Goal: Information Seeking & Learning: Learn about a topic

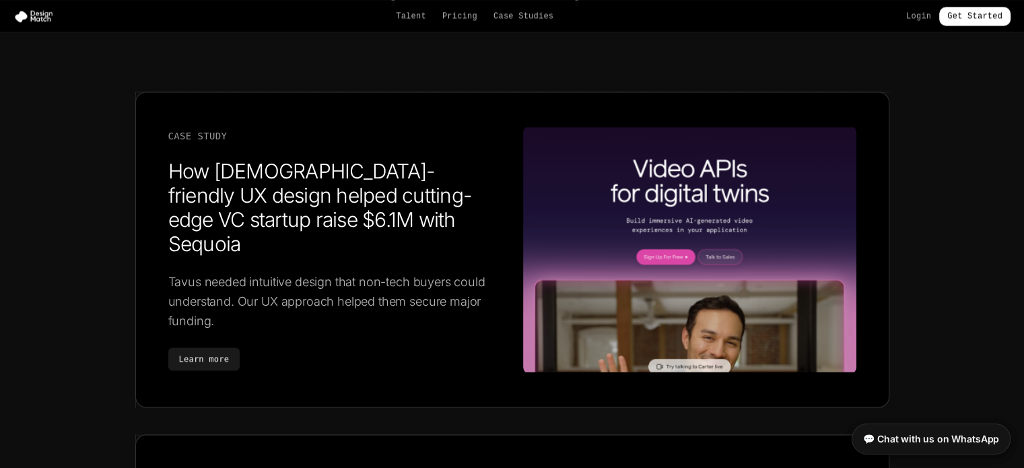
scroll to position [2049, 0]
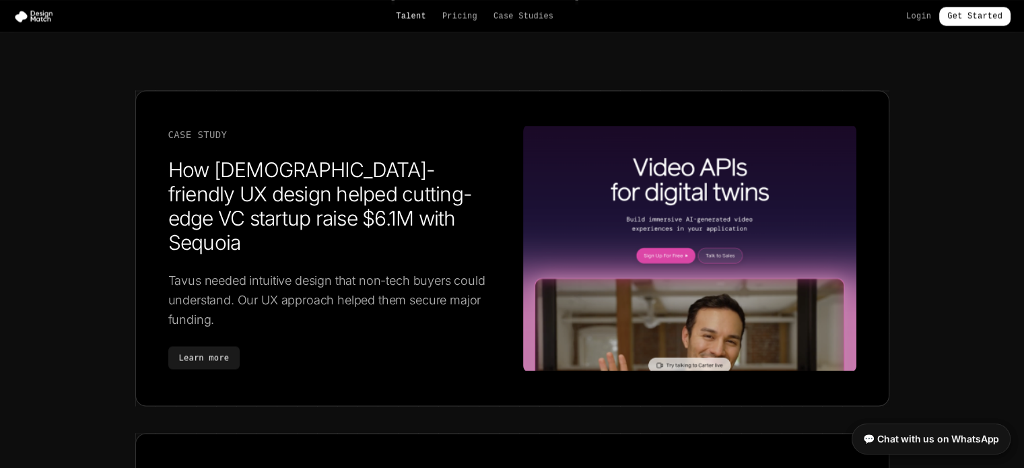
click at [416, 18] on link "Talent" at bounding box center [411, 16] width 30 height 11
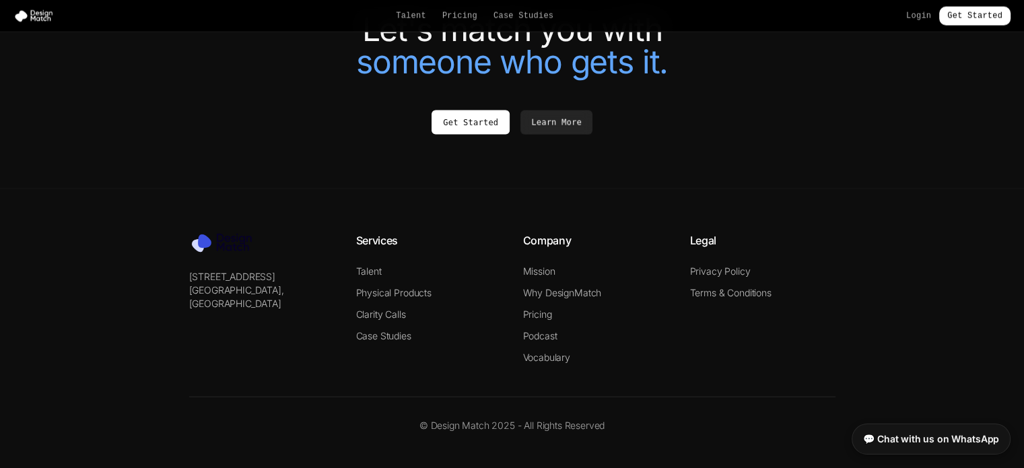
scroll to position [3048, 0]
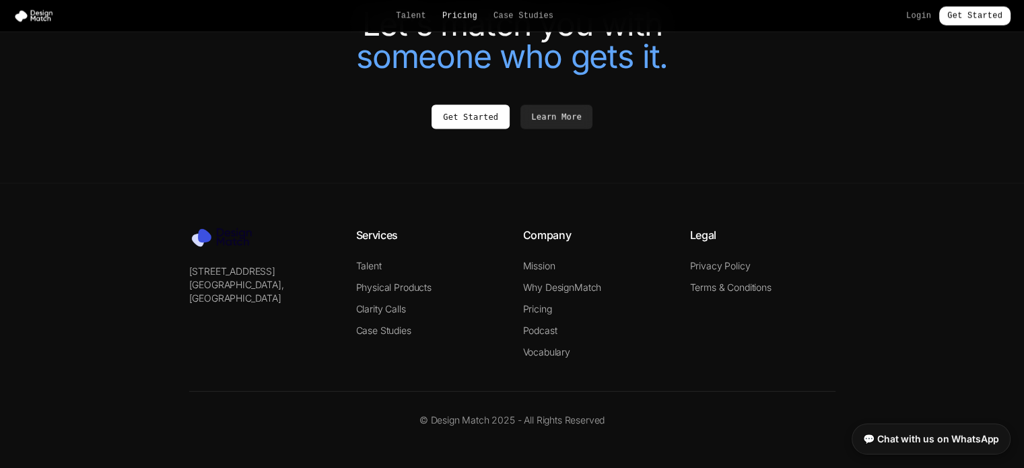
click at [469, 19] on link "Pricing" at bounding box center [459, 16] width 35 height 11
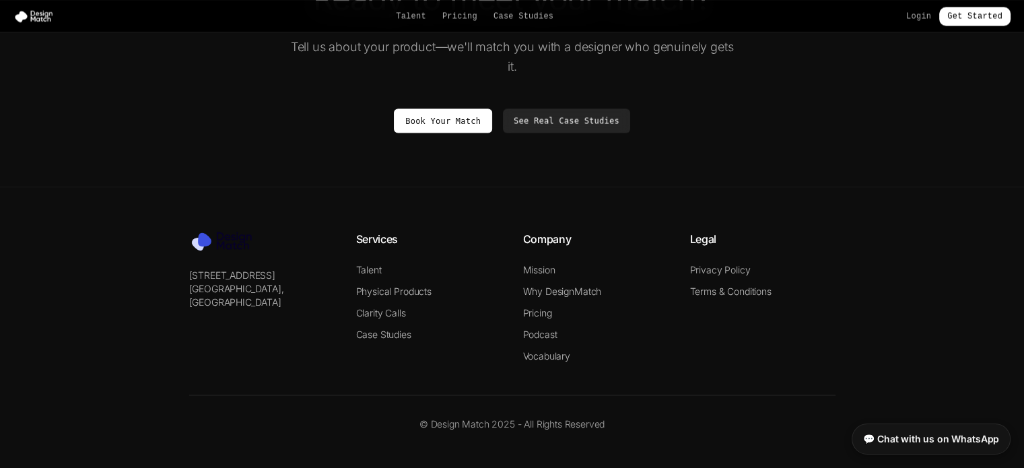
click at [458, 19] on link "Pricing" at bounding box center [459, 16] width 35 height 11
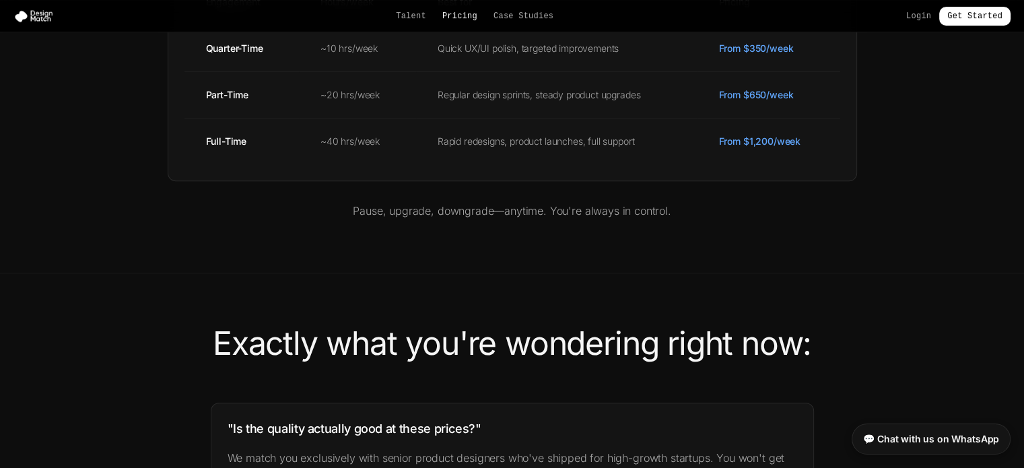
scroll to position [0, 0]
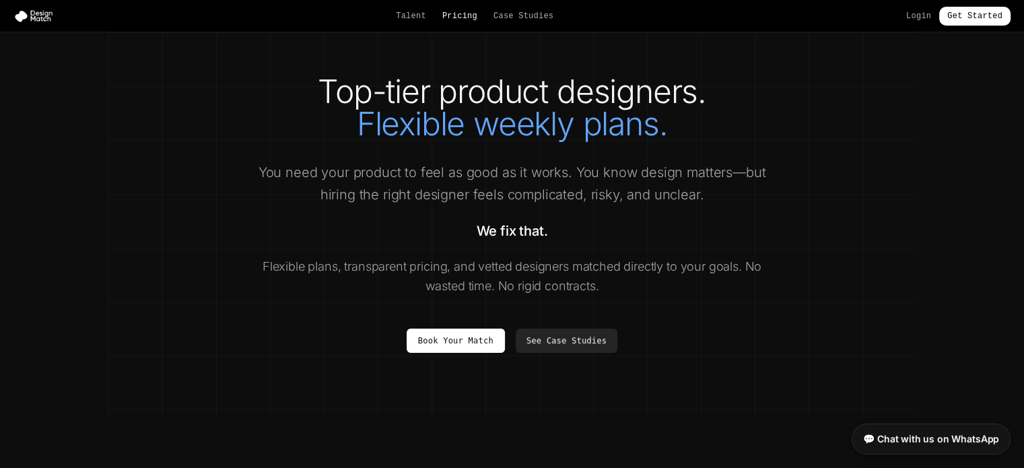
click at [473, 16] on link "Pricing" at bounding box center [459, 16] width 35 height 11
click at [527, 32] on nav "Talent Pricing Case Studies Login Get Started" at bounding box center [512, 16] width 1024 height 32
click at [541, 1] on nav "Talent Pricing Case Studies Login Get Started" at bounding box center [512, 16] width 1024 height 32
click at [522, 16] on link "Case Studies" at bounding box center [523, 16] width 60 height 11
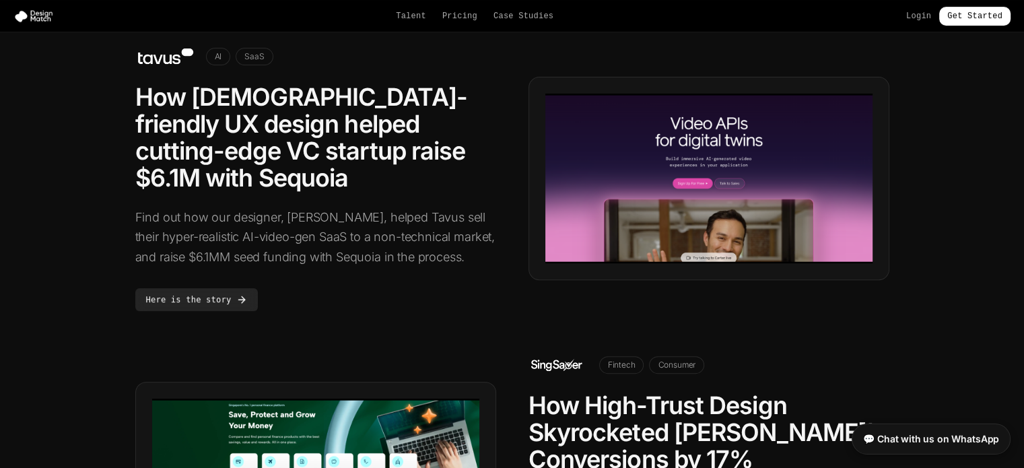
scroll to position [374, 0]
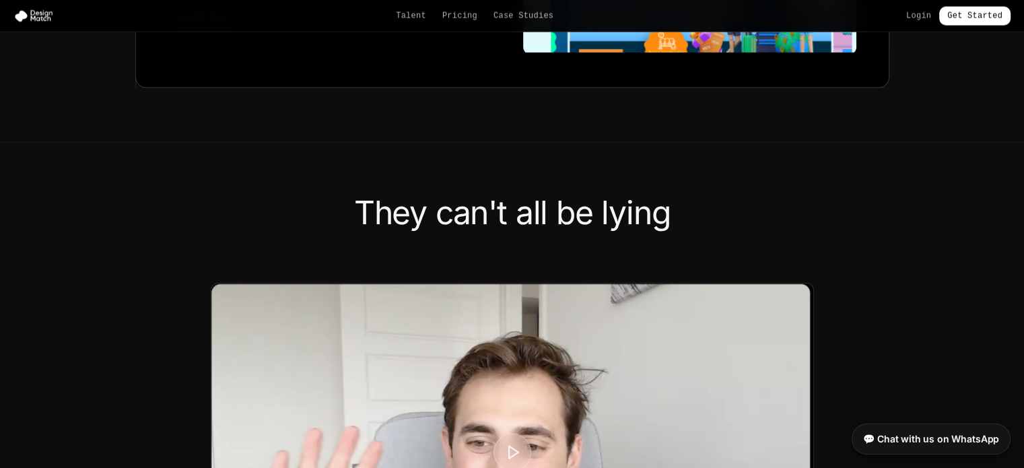
scroll to position [2049, 0]
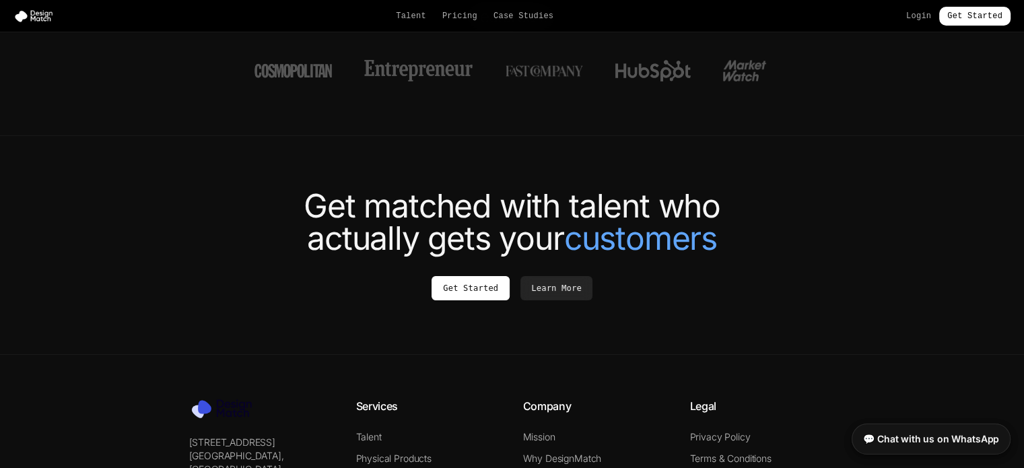
scroll to position [5034, 0]
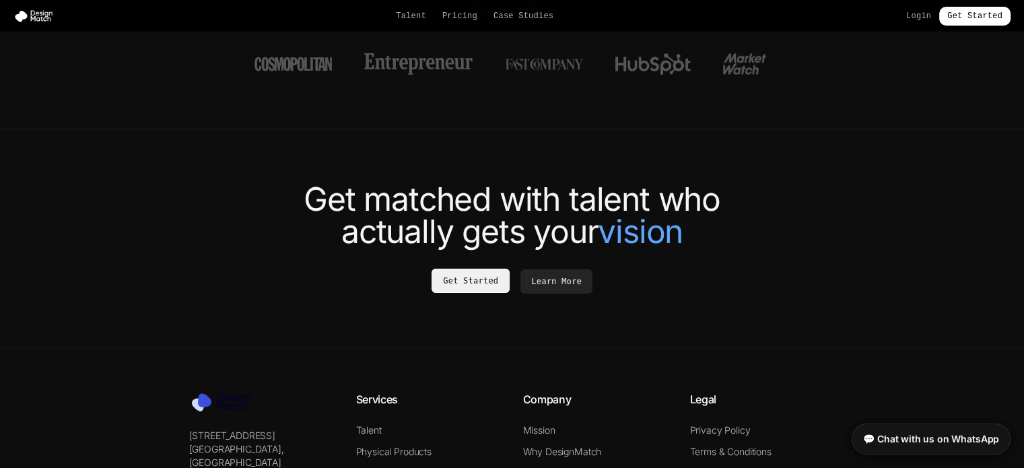
click at [479, 269] on link "Get Started" at bounding box center [471, 281] width 78 height 24
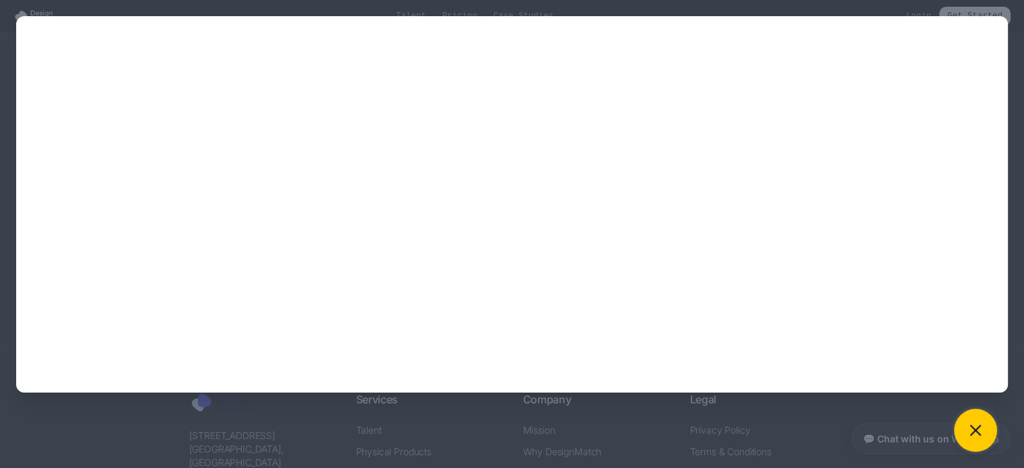
click at [969, 418] on button at bounding box center [975, 430] width 43 height 43
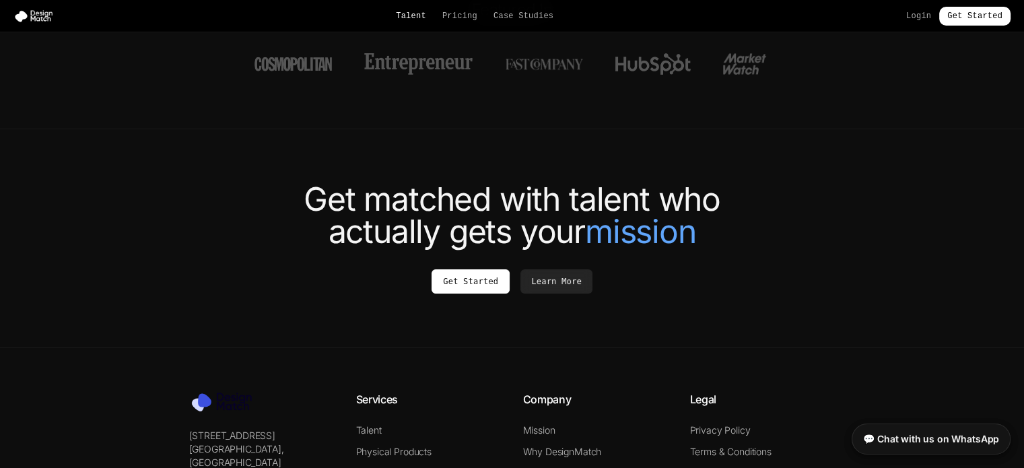
click at [425, 13] on link "Talent" at bounding box center [411, 16] width 30 height 11
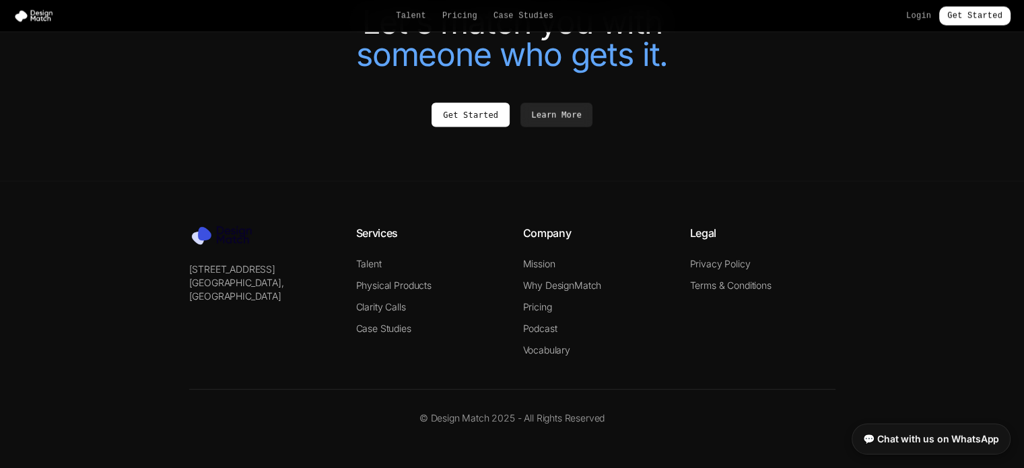
scroll to position [3054, 0]
click at [396, 20] on link "Talent" at bounding box center [411, 16] width 30 height 11
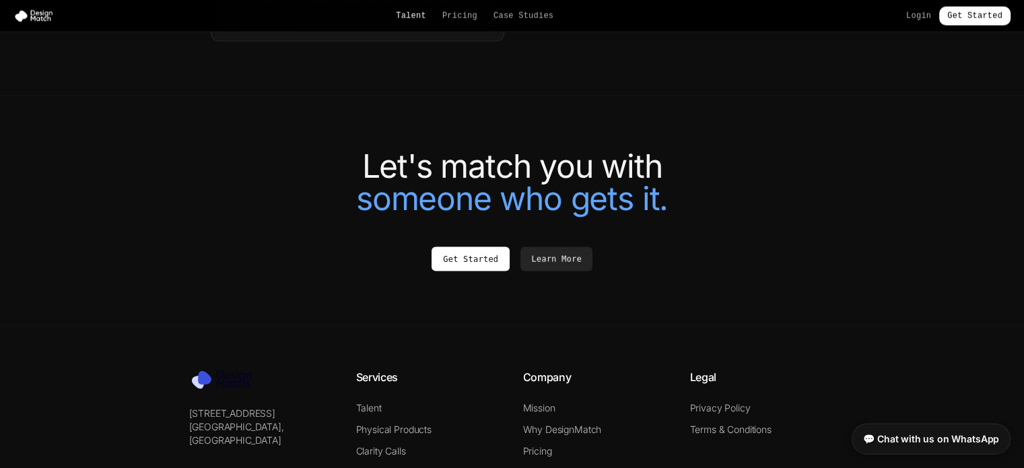
scroll to position [2913, 0]
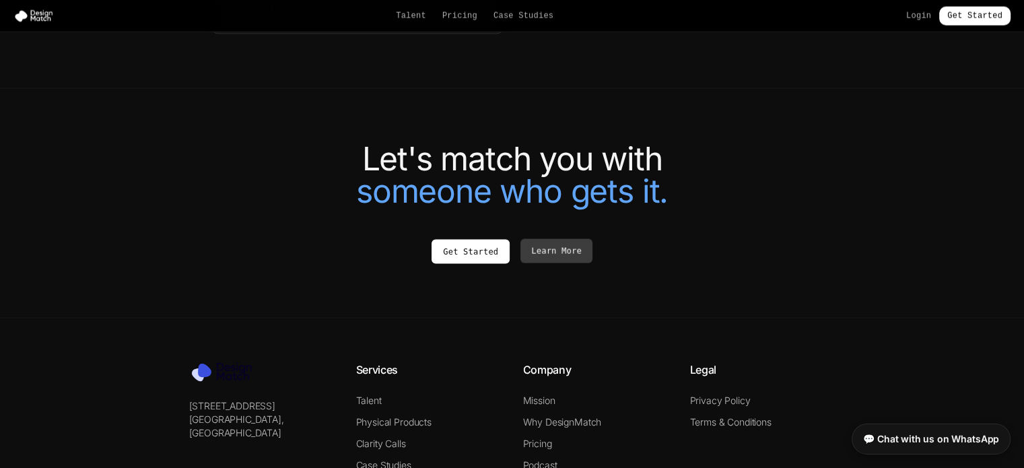
click at [565, 261] on link "Learn More" at bounding box center [556, 251] width 72 height 24
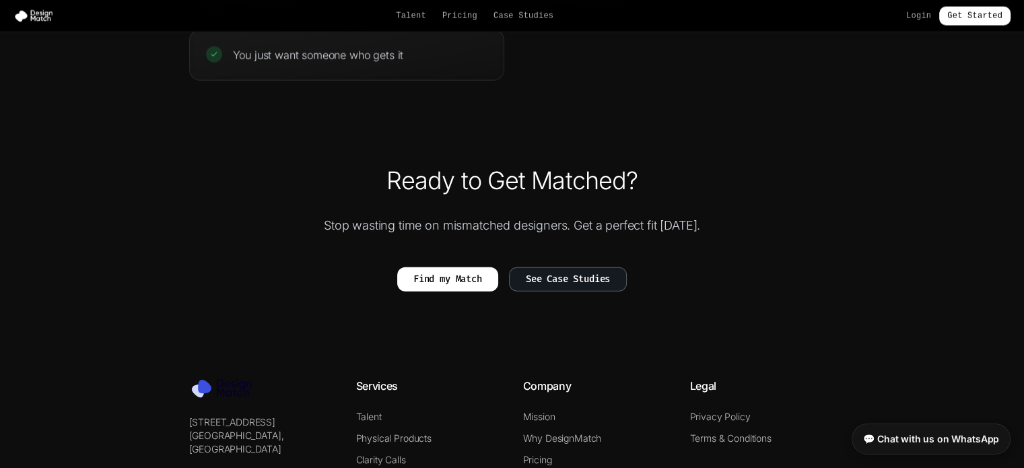
scroll to position [3161, 0]
